Goal: Task Accomplishment & Management: Manage account settings

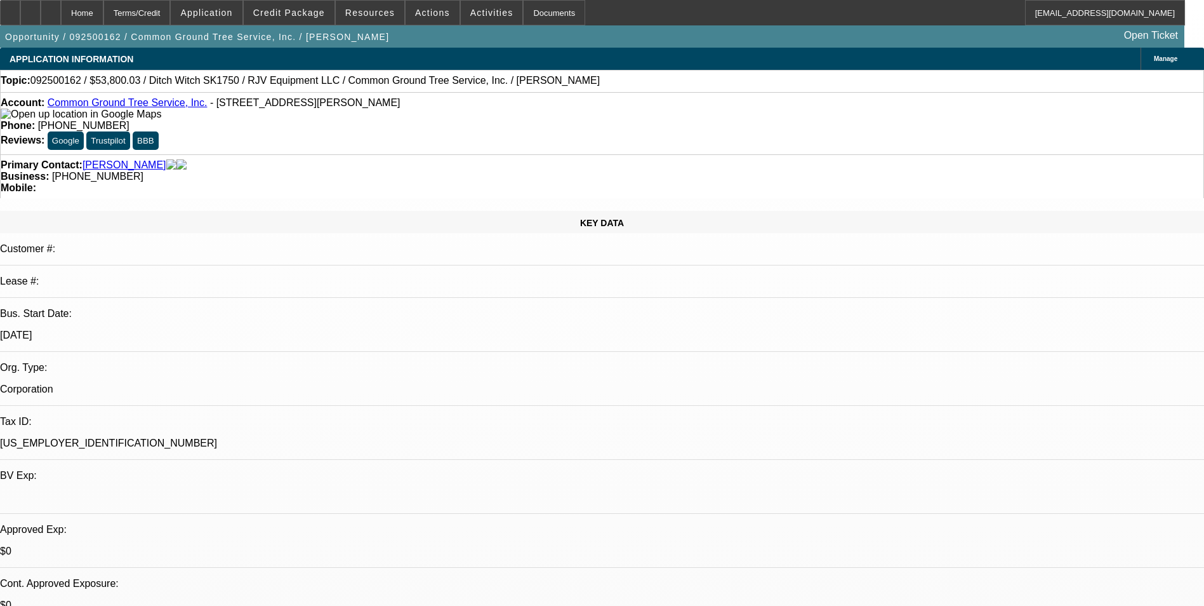
select select "0"
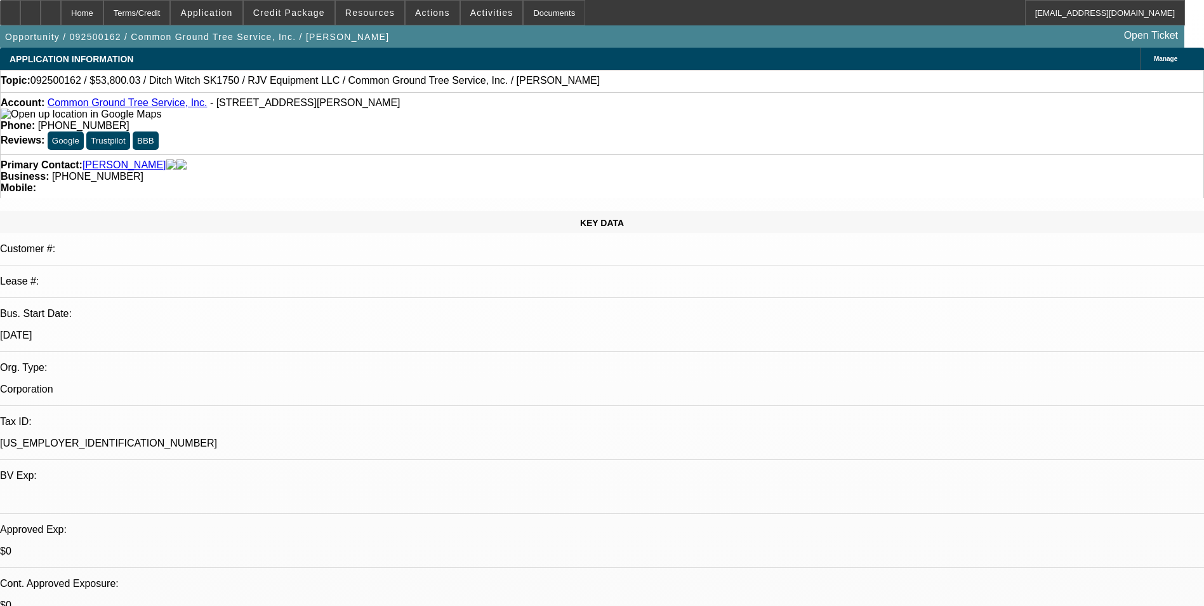
select select "0"
select select "1"
select select "3"
select select "6"
select select "1"
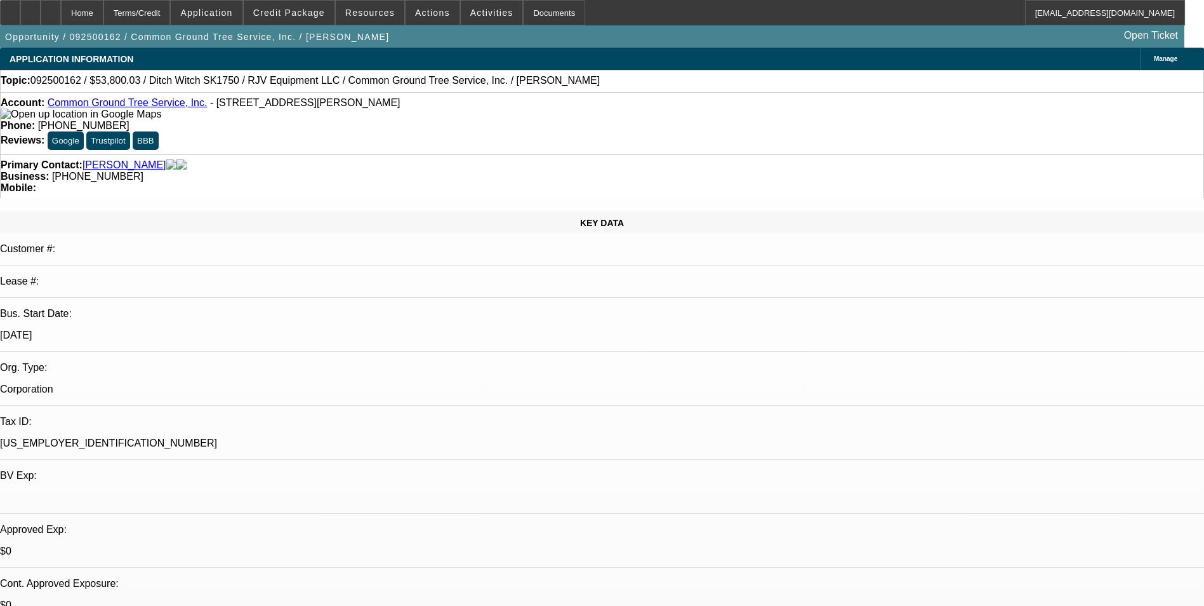
select select "3"
select select "6"
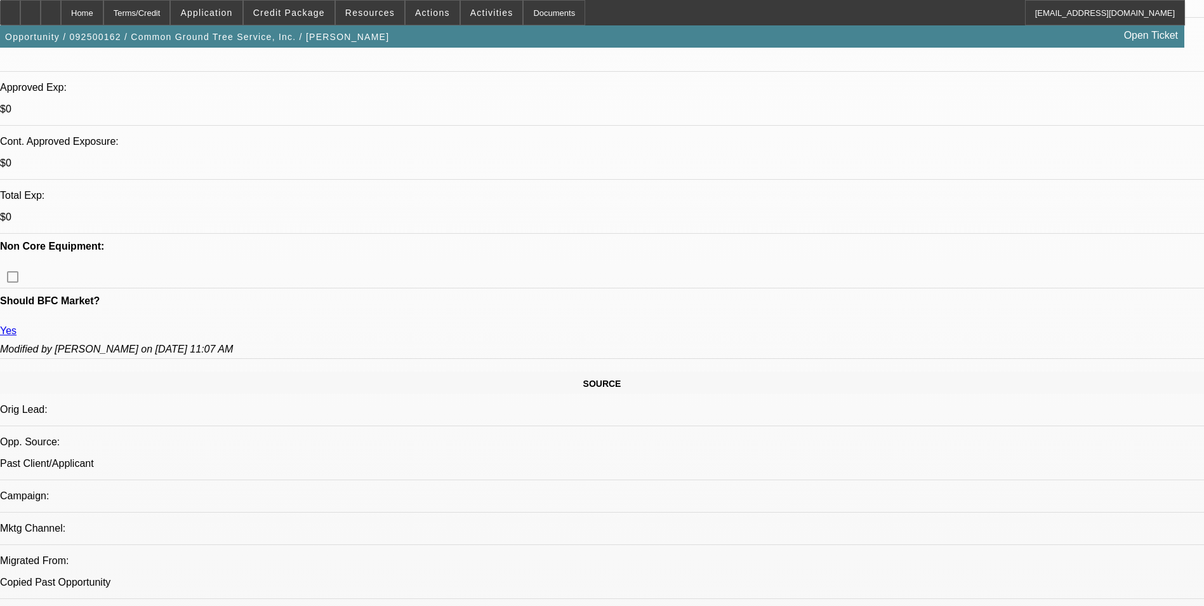
scroll to position [432, 0]
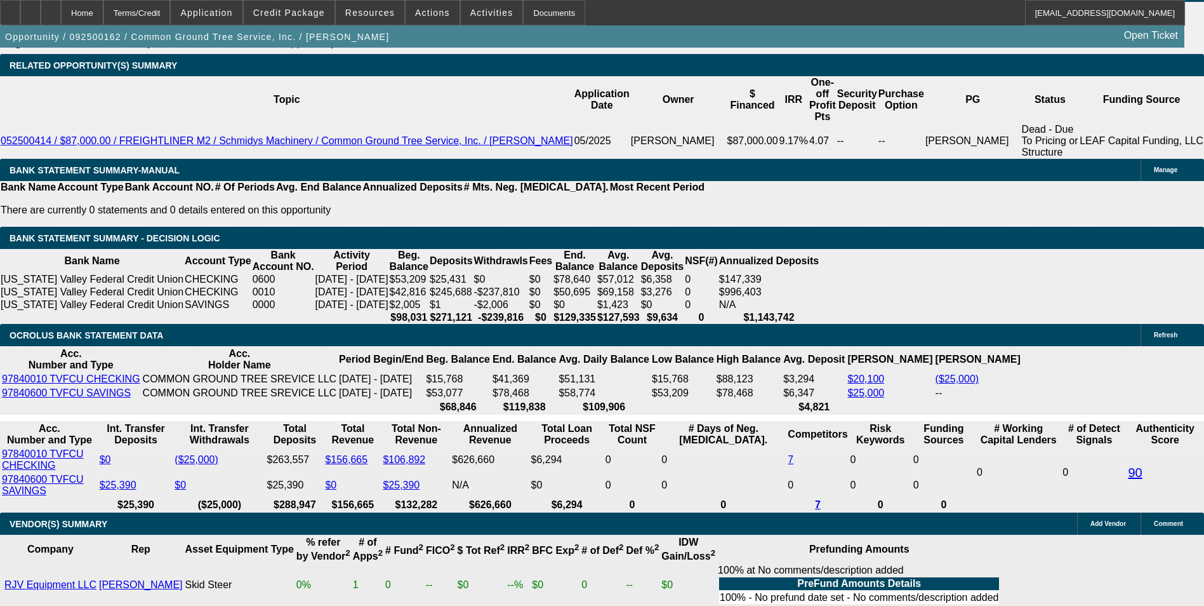
scroll to position [2019, 0]
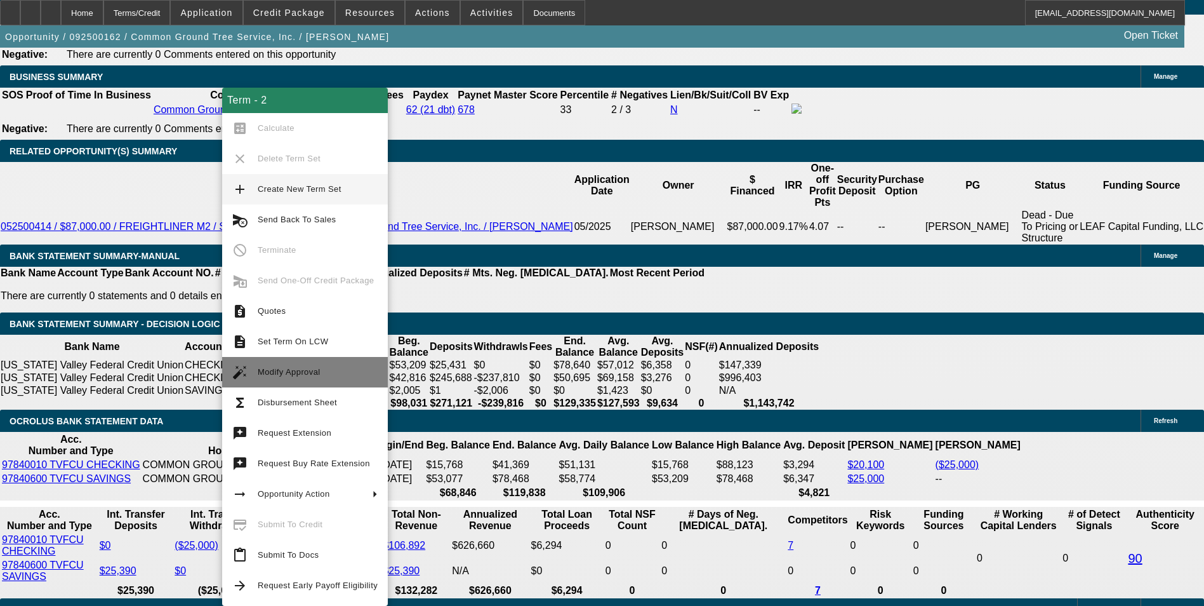
click at [307, 368] on span "Modify Approval" at bounding box center [289, 372] width 63 height 10
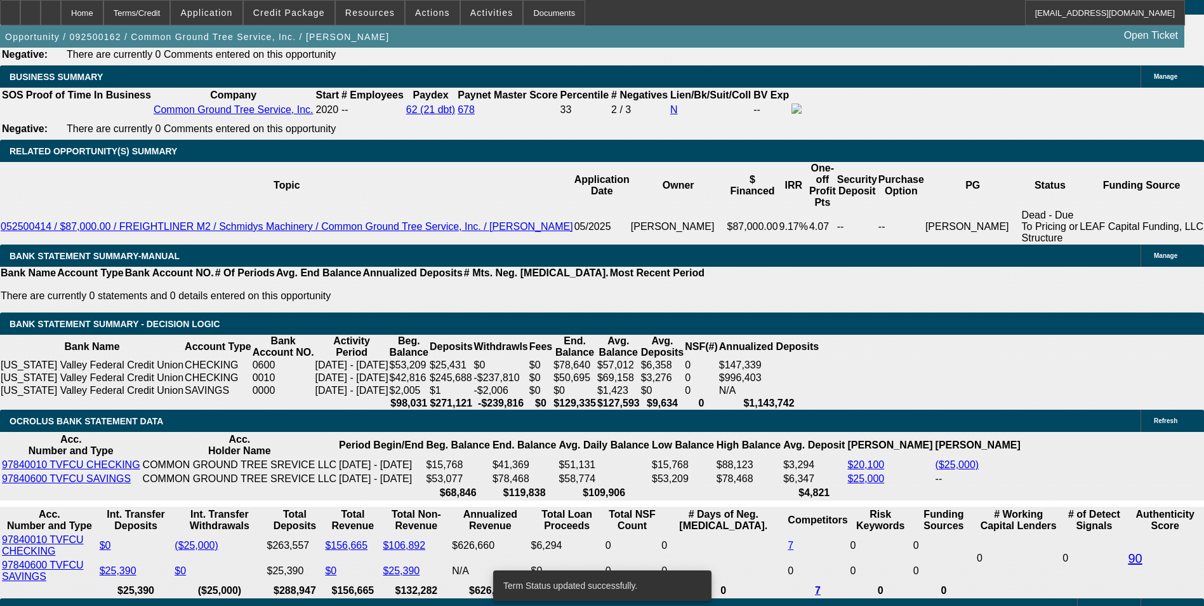
select select "0"
select select "3"
select select "0"
select select "6"
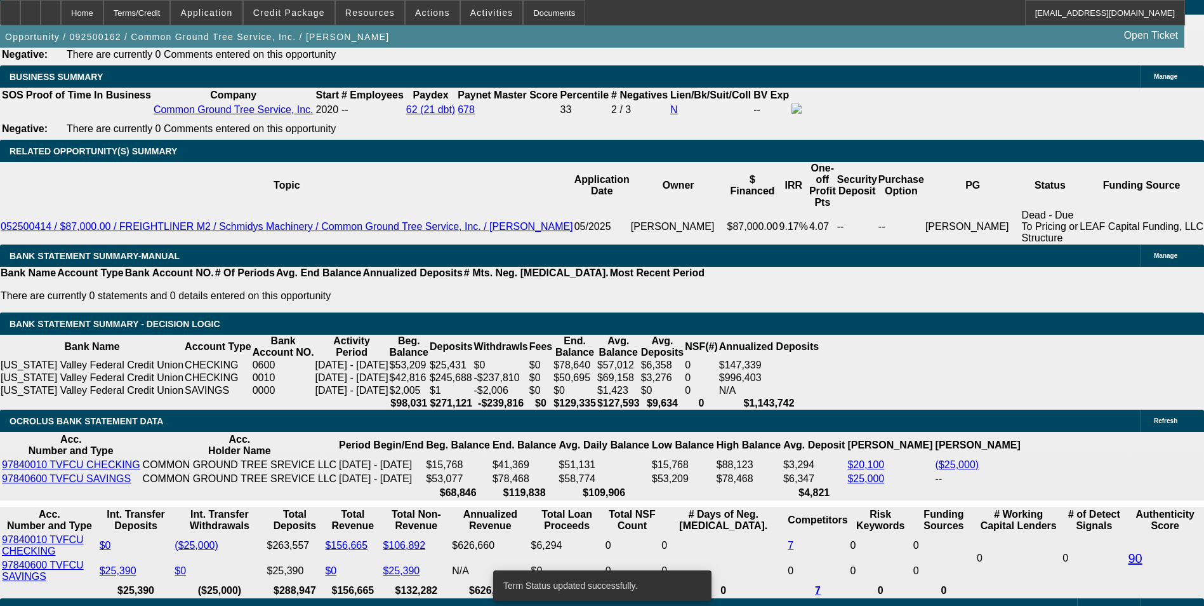
select select "0"
select select "3"
select select "0"
select select "6"
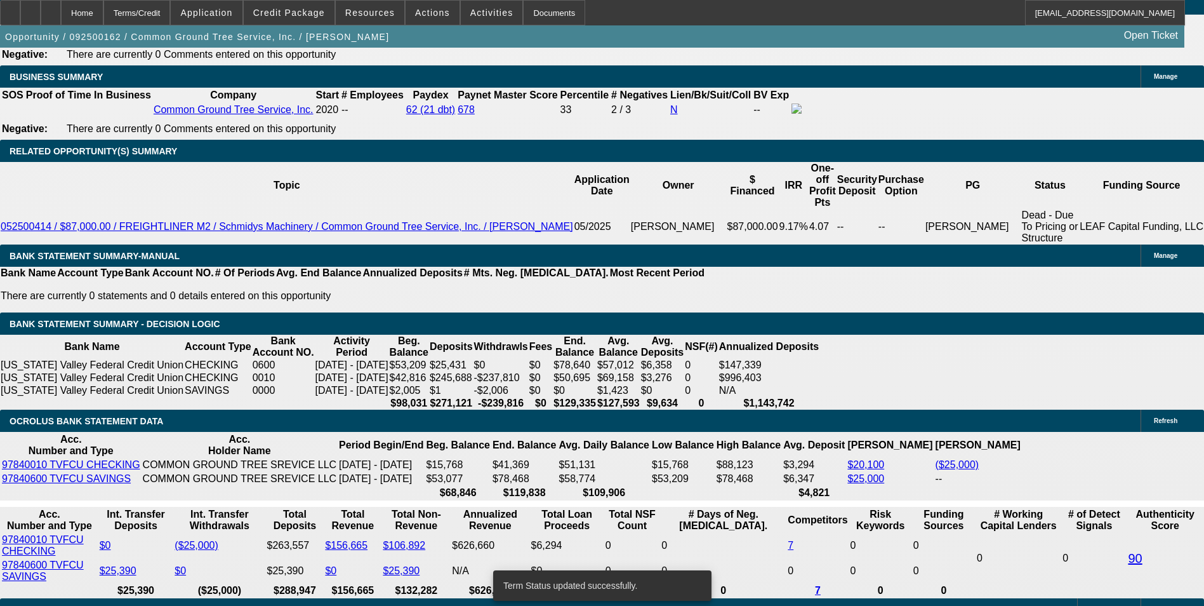
select select "0"
select select "3"
select select "0"
select select "6"
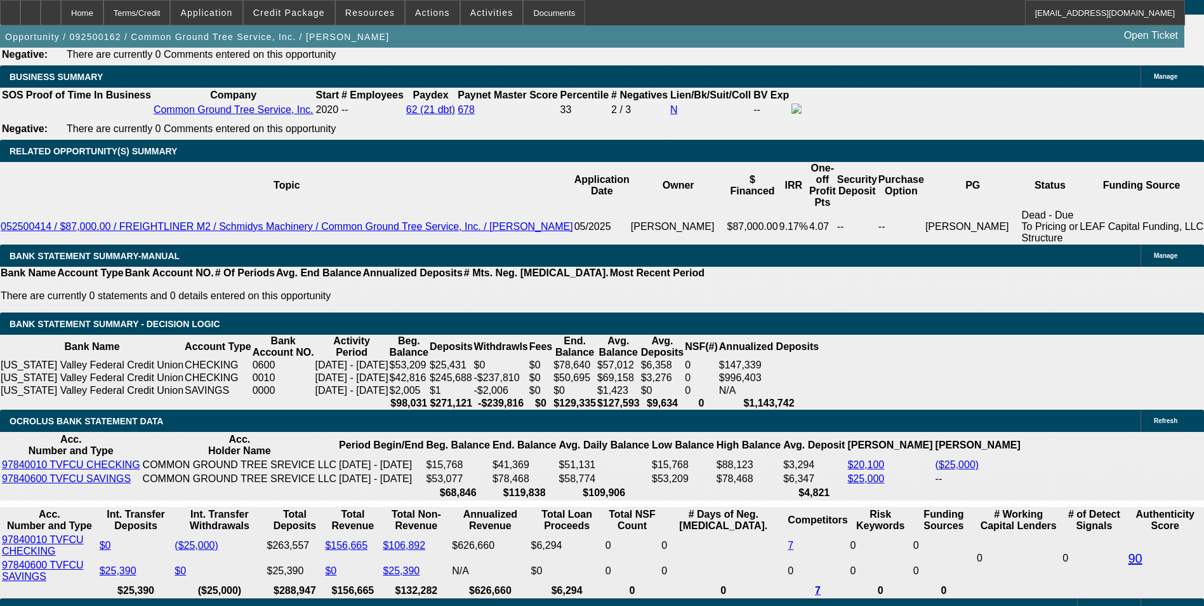
drag, startPoint x: 277, startPoint y: 346, endPoint x: 308, endPoint y: 346, distance: 31.1
type input "UNKNOWN"
type input "8"
type input "$1,090.87"
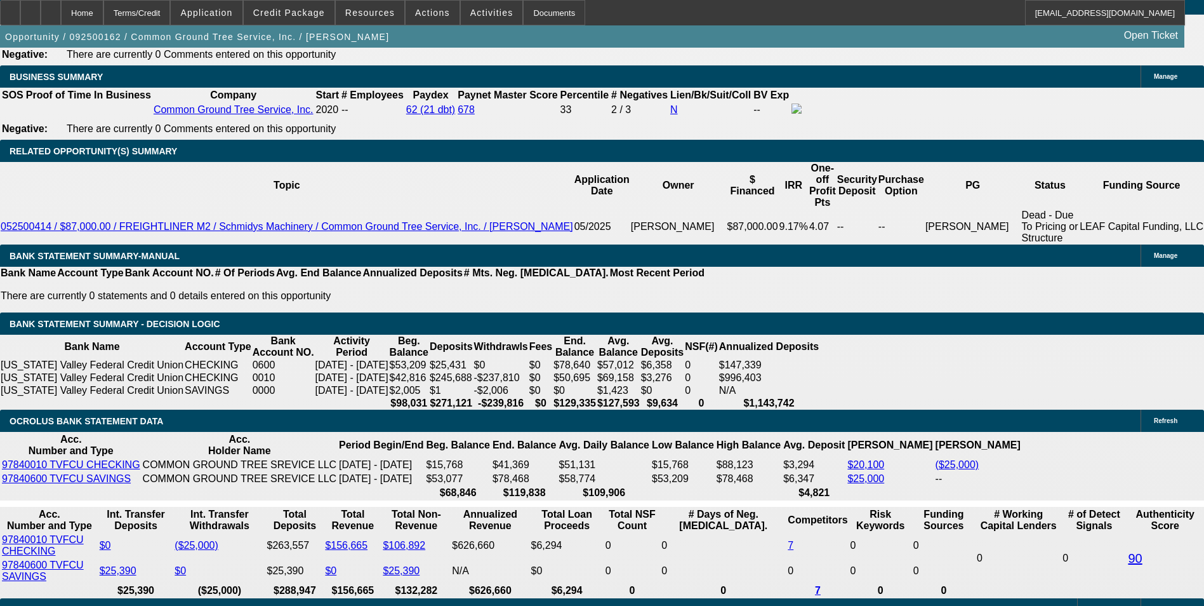
type input "8.9"
type input "$1,114.19"
type input "8.9"
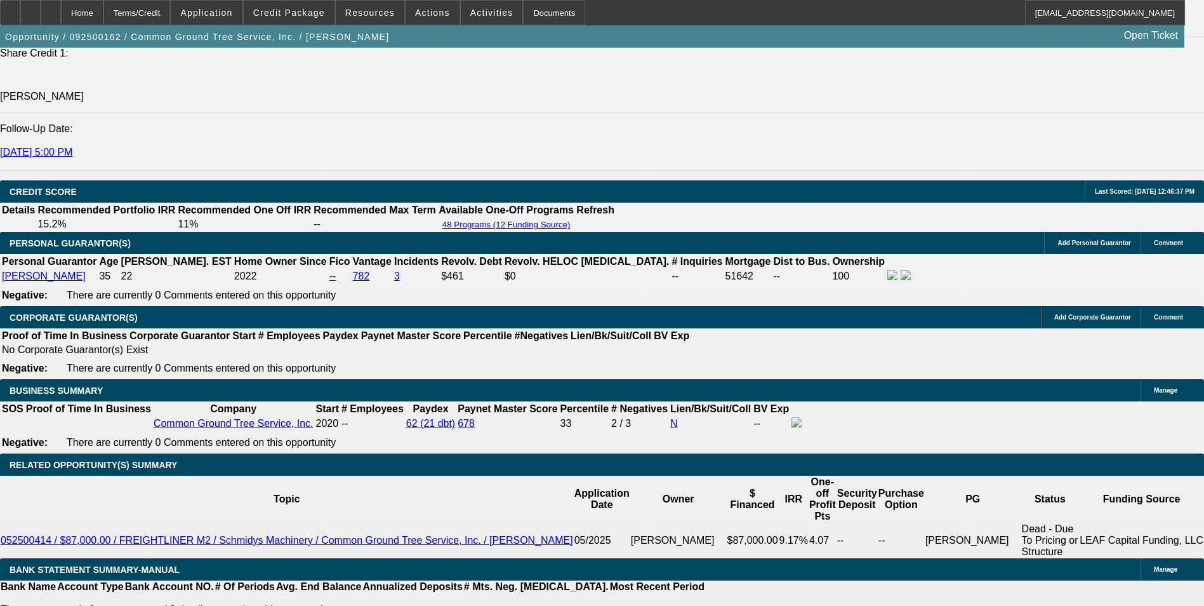
scroll to position [1702, 0]
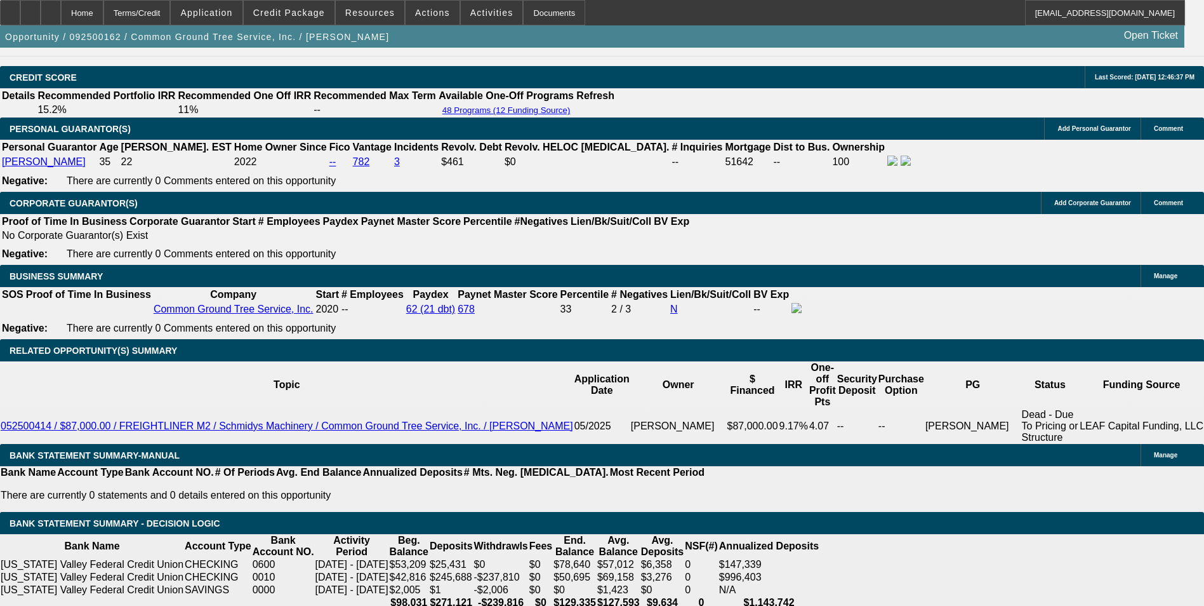
scroll to position [1956, 0]
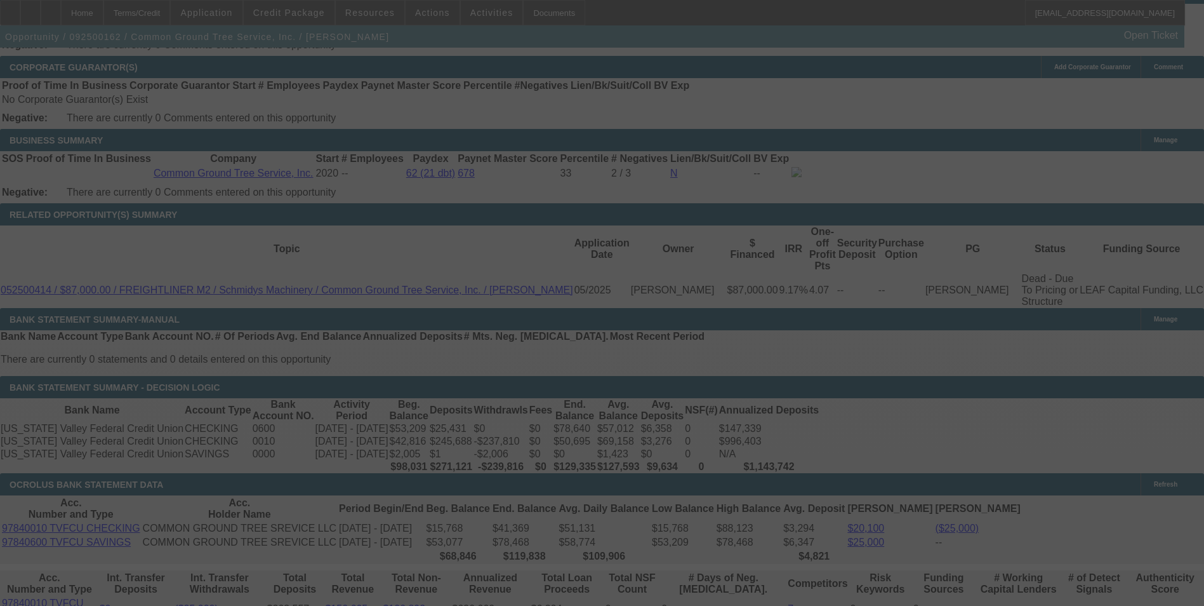
select select "0"
select select "3"
select select "0"
select select "6"
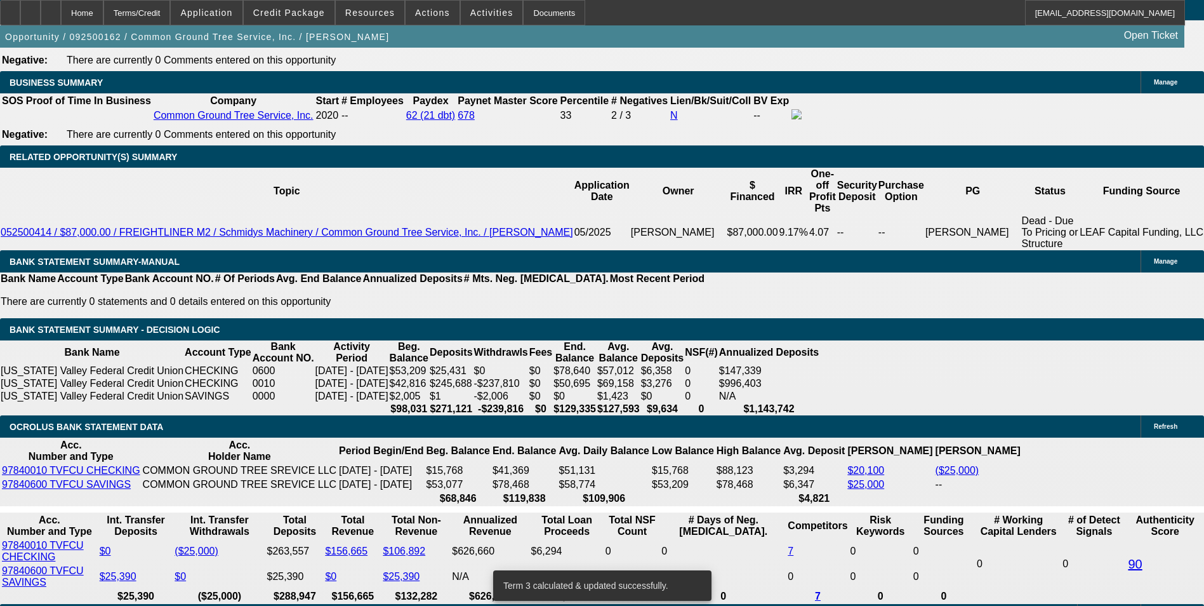
scroll to position [2019, 0]
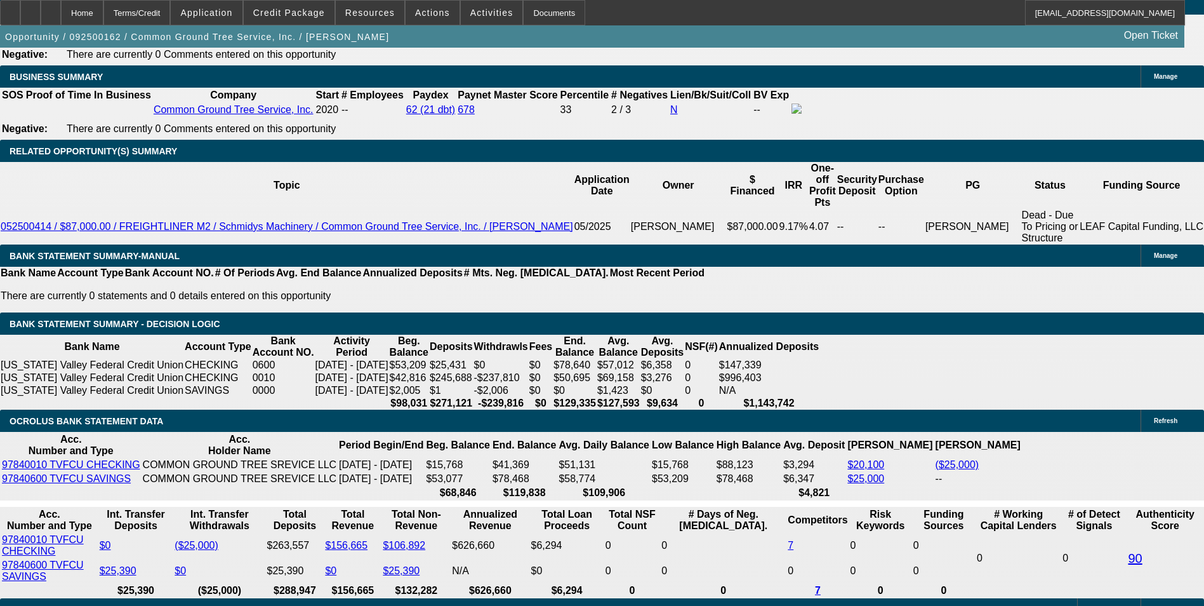
drag, startPoint x: 274, startPoint y: 344, endPoint x: 316, endPoint y: 344, distance: 41.9
type input "UNKNOWN"
type input "9"
type input "$1,116.80"
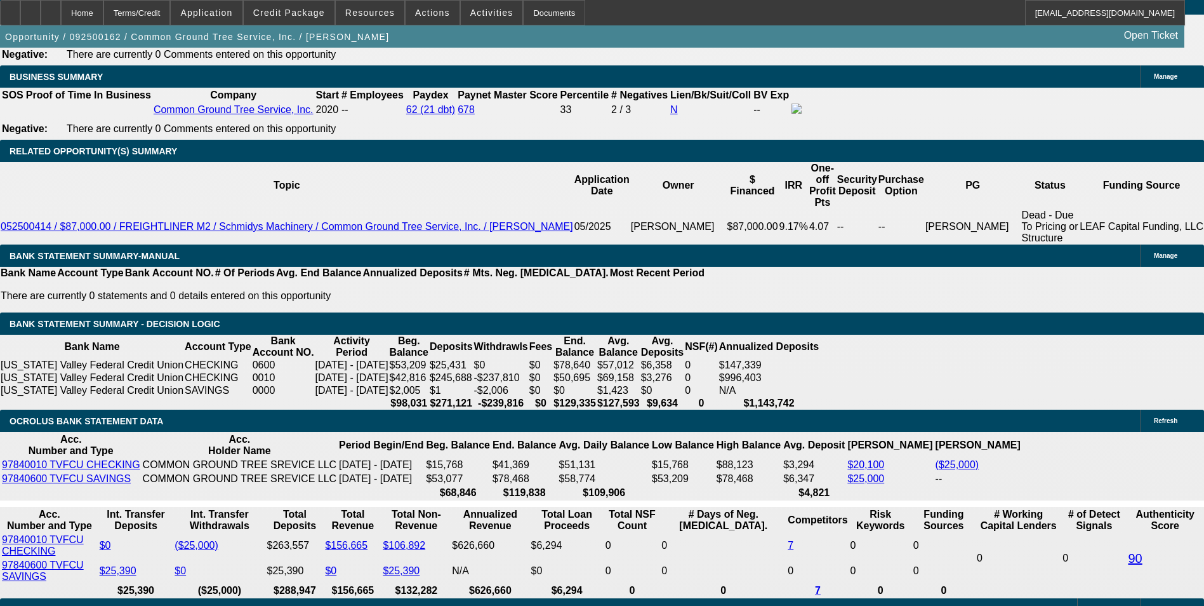
type input "9.3"
type input "$1,124.65"
type input "9.3"
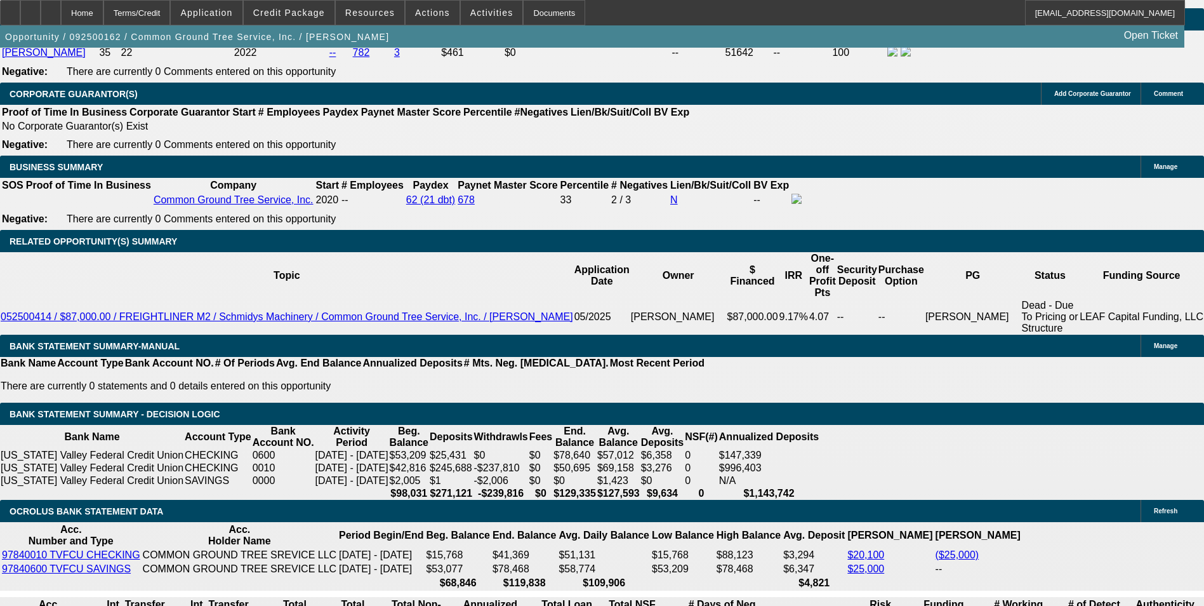
scroll to position [1765, 0]
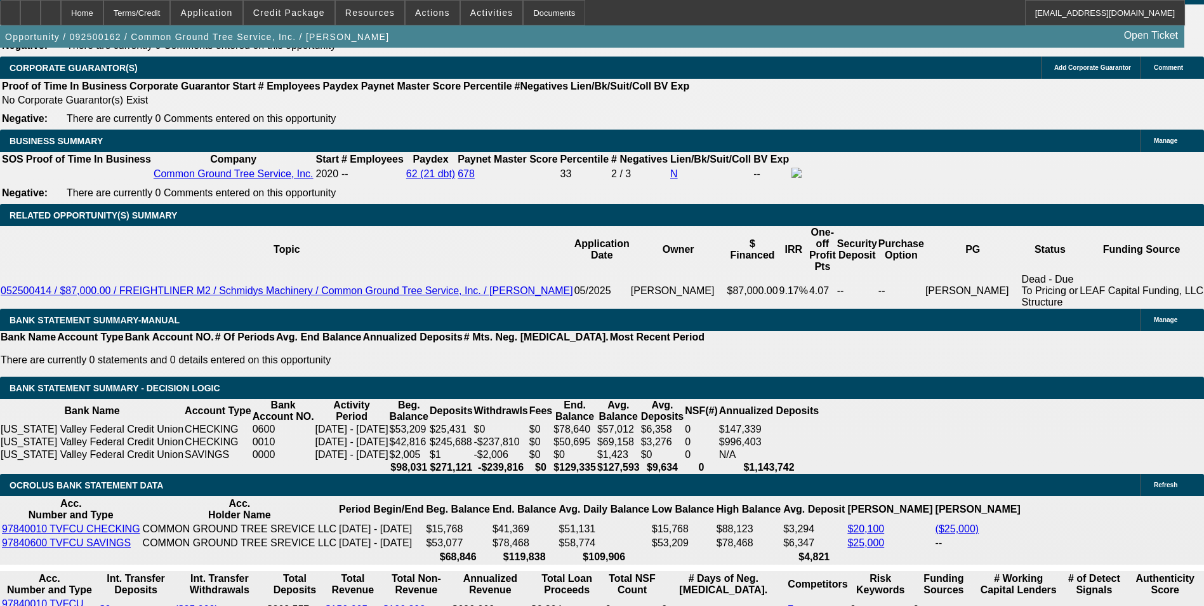
scroll to position [1956, 0]
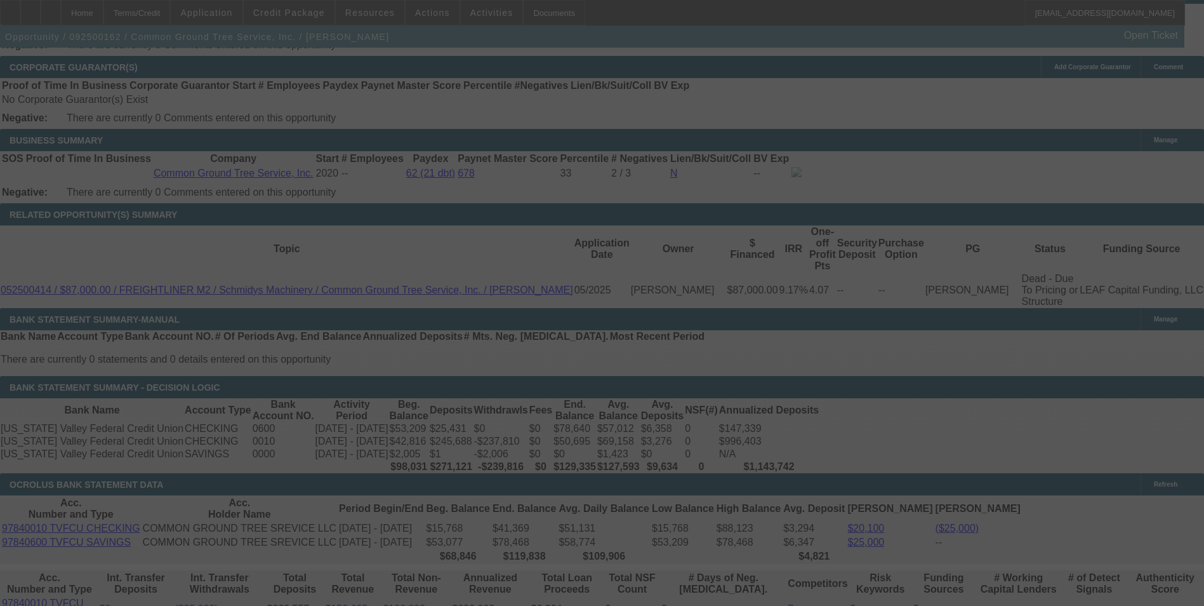
select select "0"
select select "3"
select select "0"
select select "6"
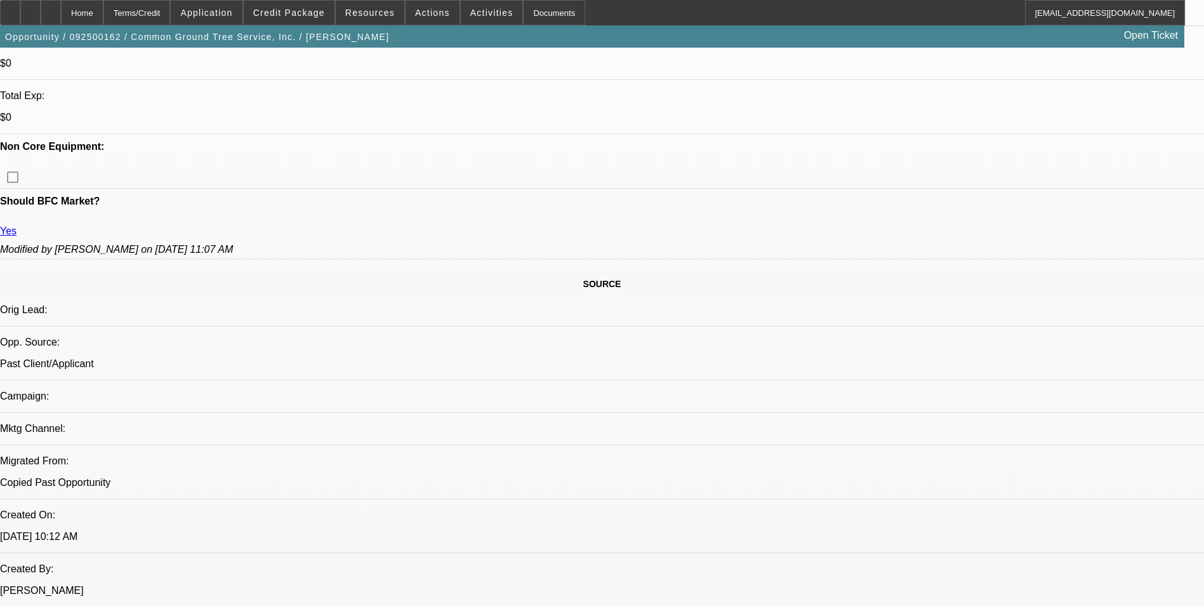
scroll to position [0, 0]
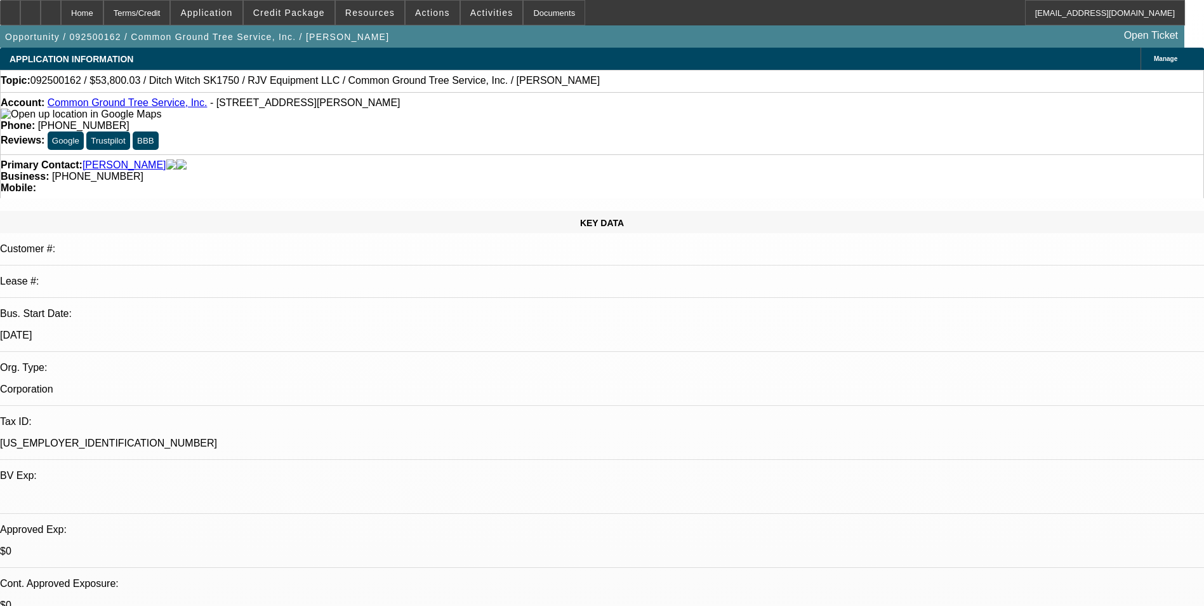
click at [107, 159] on link "[PERSON_NAME]" at bounding box center [125, 164] width 84 height 11
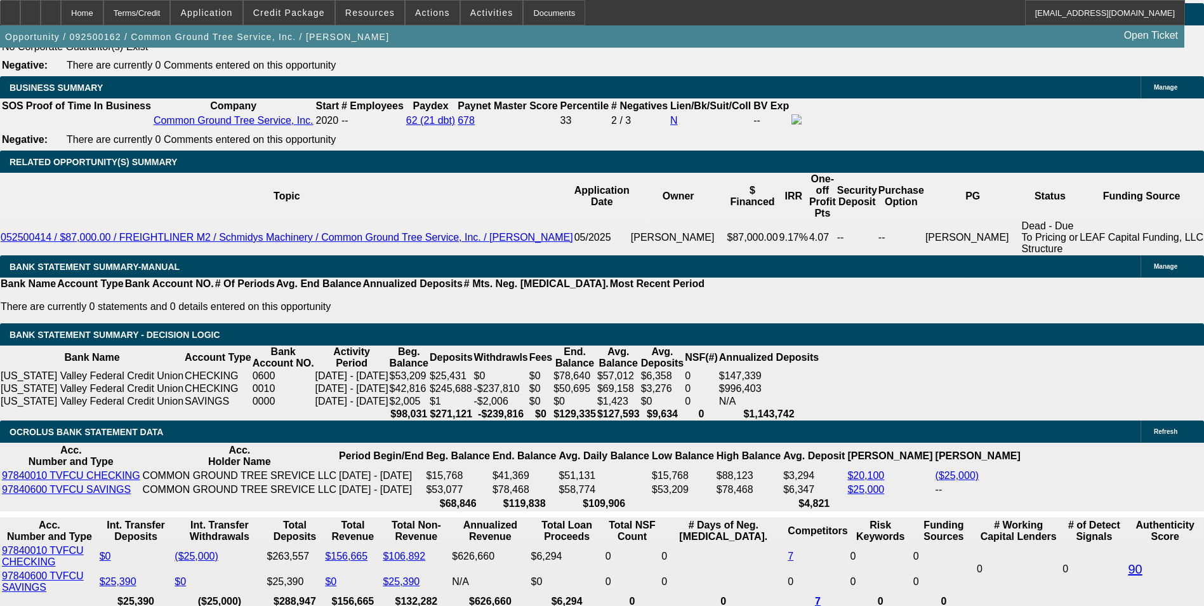
scroll to position [2002, 0]
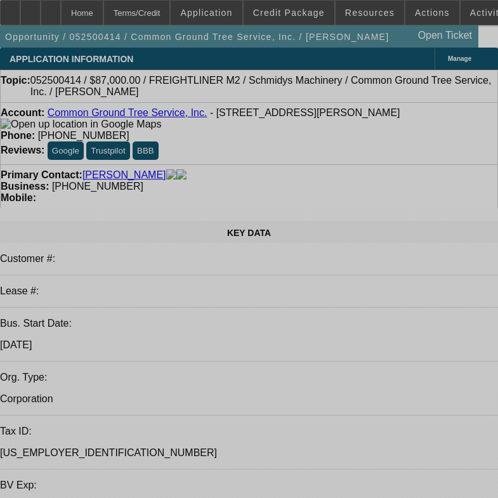
select select "0"
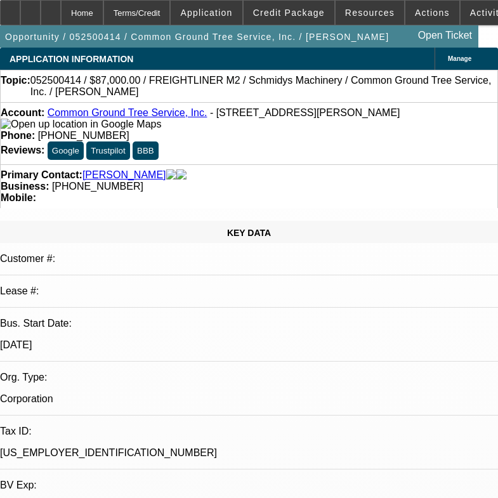
select select "0"
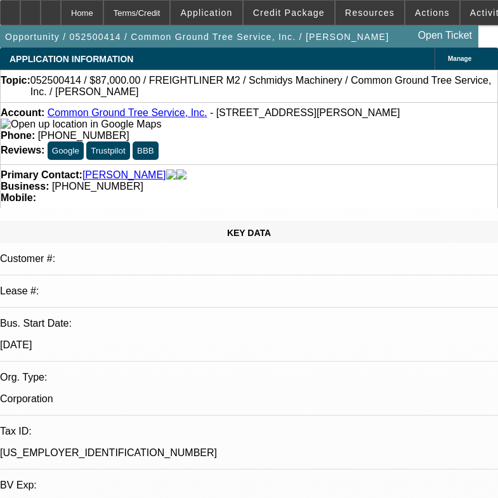
select select "0"
select select "1"
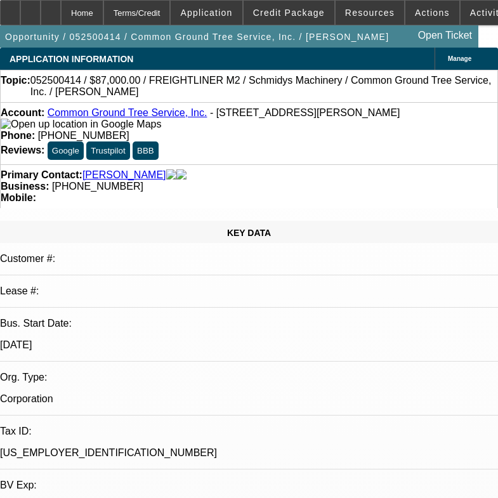
select select "6"
select select "1"
select select "3"
select select "6"
select select "1"
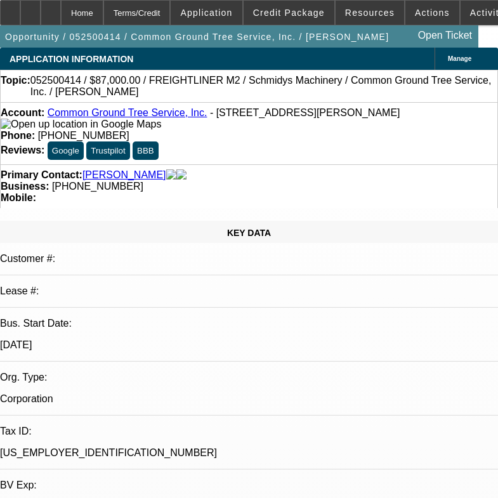
select select "3"
select select "6"
select select "1"
select select "3"
select select "6"
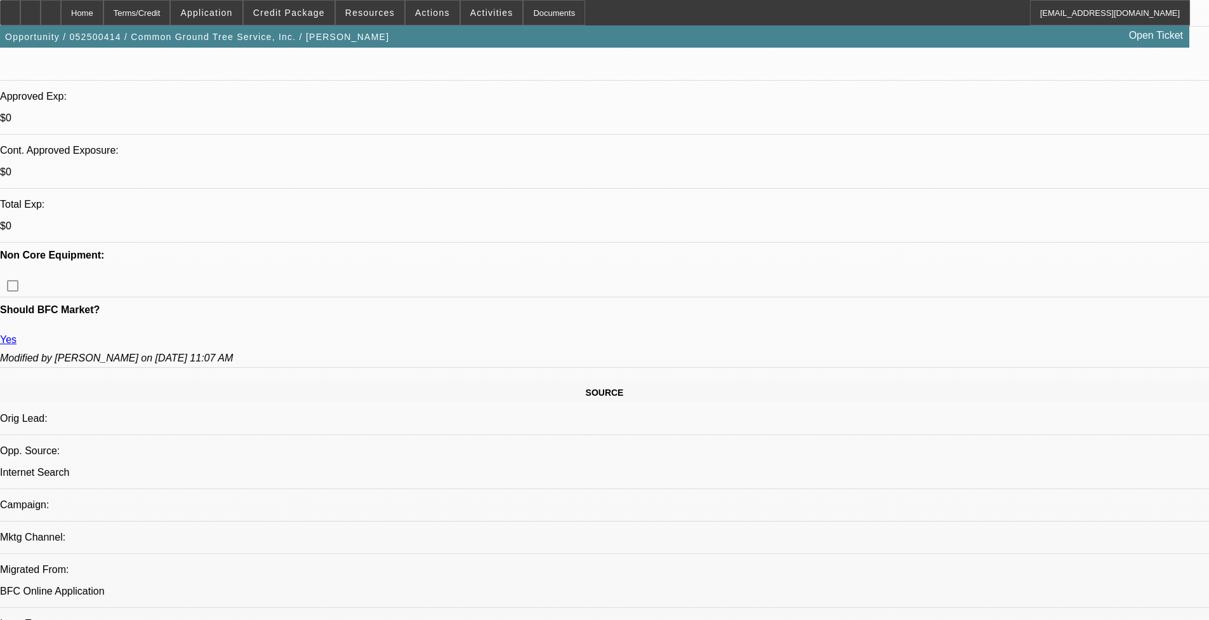
scroll to position [620, 0]
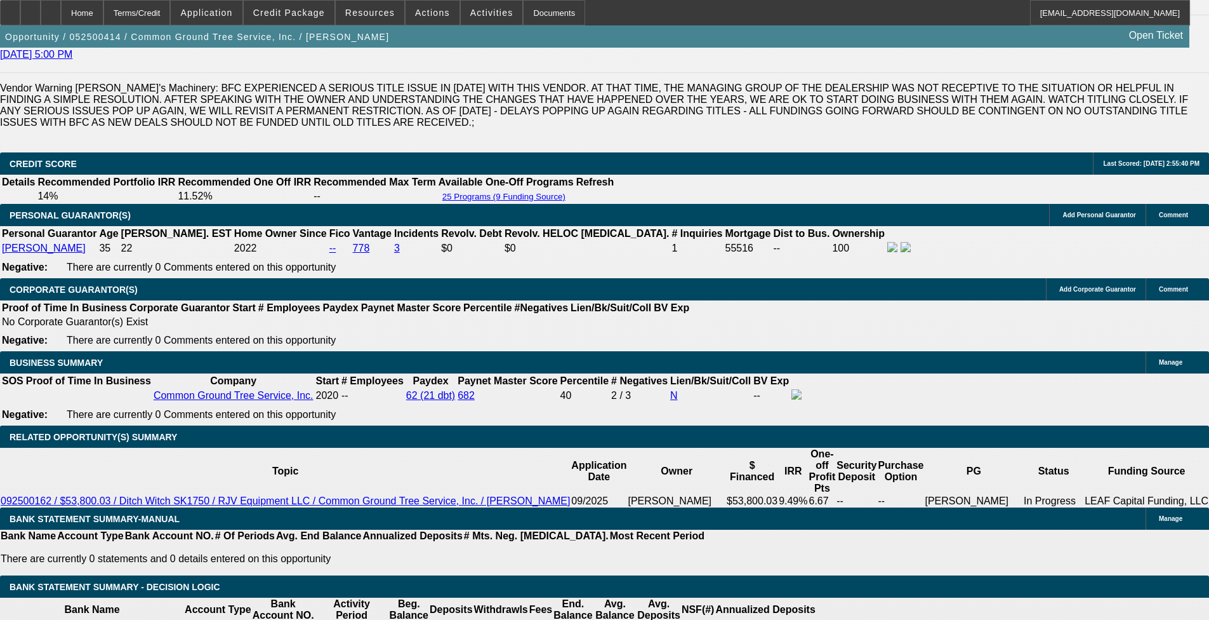
scroll to position [1953, 0]
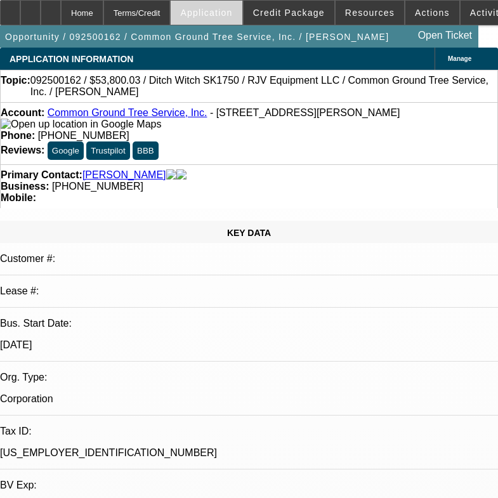
select select "0"
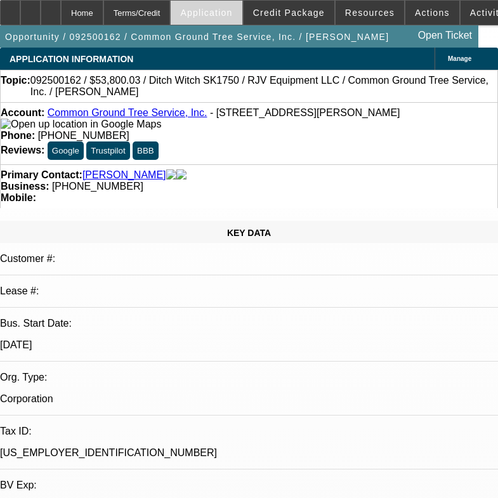
select select "0"
select select "1"
select select "3"
select select "6"
select select "1"
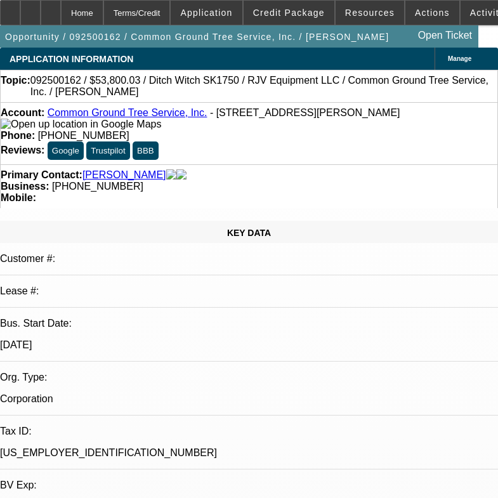
select select "3"
select select "6"
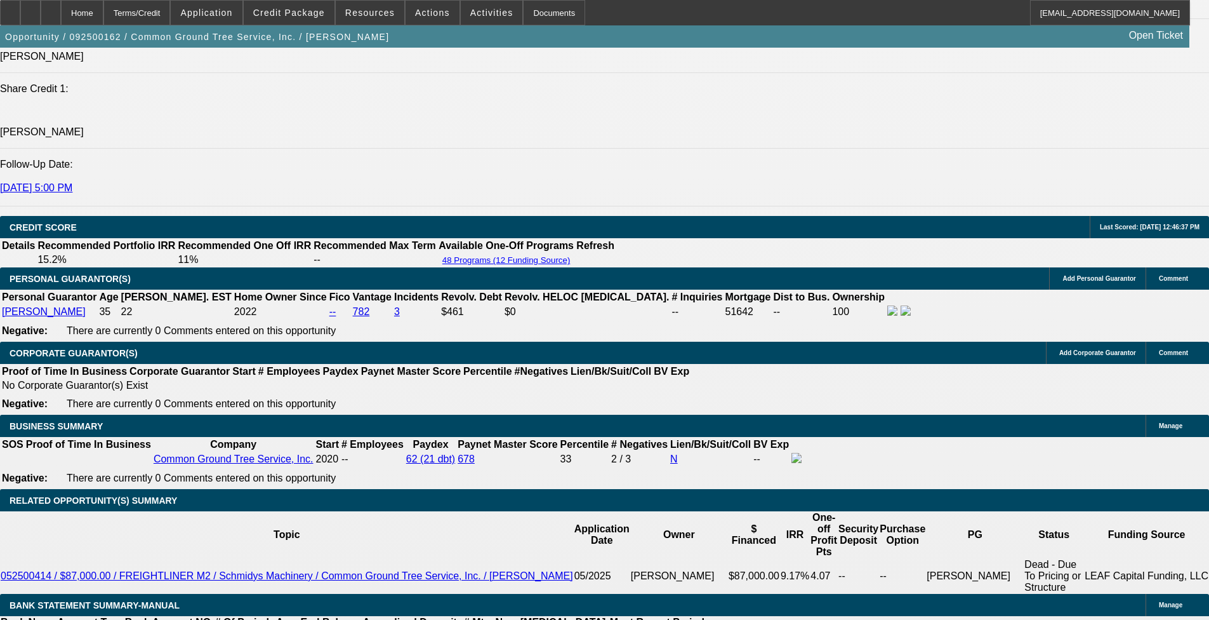
scroll to position [1932, 0]
